Goal: Find specific page/section: Find specific page/section

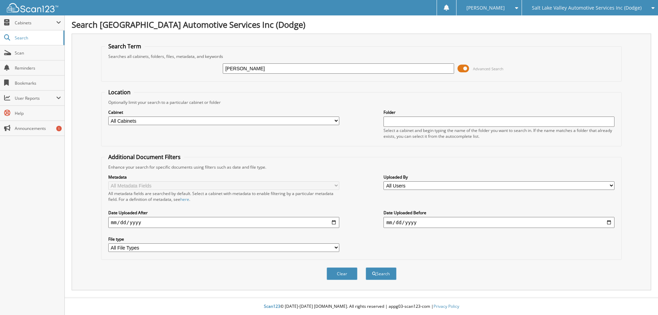
type input "[PERSON_NAME]"
click at [366, 267] on button "Search" at bounding box center [381, 273] width 31 height 13
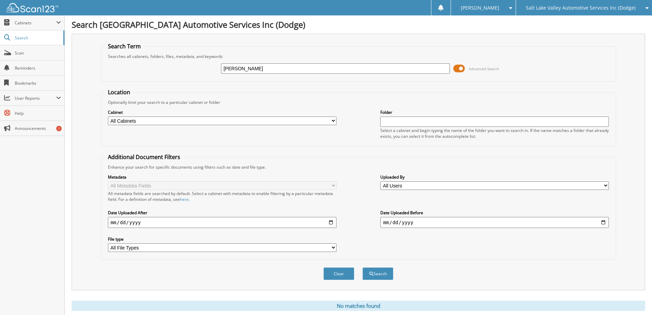
drag, startPoint x: 248, startPoint y: 75, endPoint x: 256, endPoint y: 66, distance: 11.9
click at [253, 67] on input "miller, shauna" at bounding box center [335, 68] width 229 height 10
click at [256, 66] on input "miller, shauna" at bounding box center [335, 68] width 229 height 10
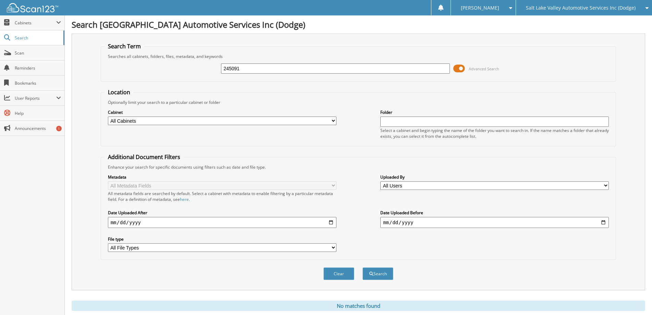
type input "245091"
click at [363, 267] on button "Search" at bounding box center [378, 273] width 31 height 13
click at [32, 24] on span "Cabinets" at bounding box center [35, 23] width 41 height 6
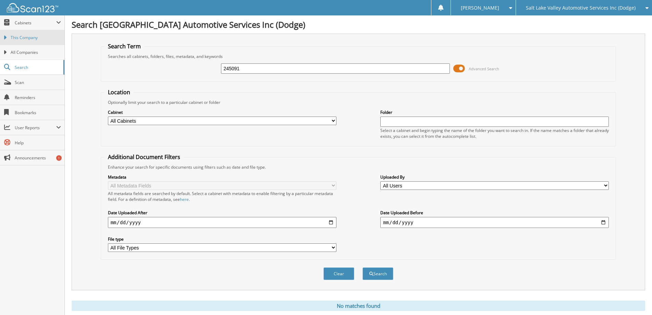
click at [32, 35] on span "This Company" at bounding box center [36, 38] width 50 height 6
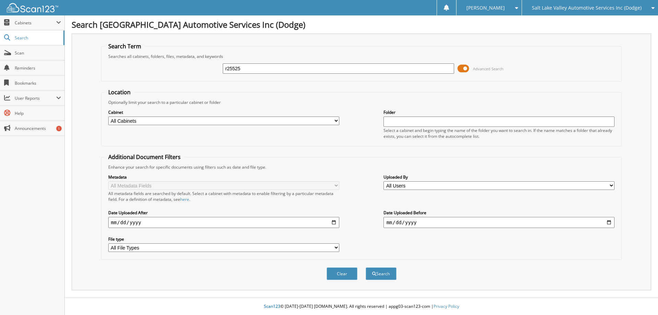
type input "r25525"
click at [366, 267] on button "Search" at bounding box center [381, 273] width 31 height 13
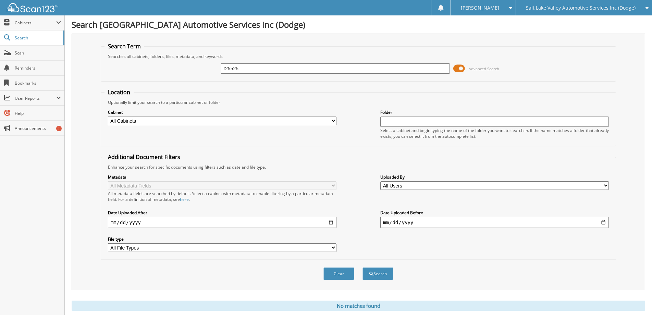
click at [391, 71] on input "r25525" at bounding box center [335, 68] width 229 height 10
type input "r25525b"
